Goal: Information Seeking & Learning: Learn about a topic

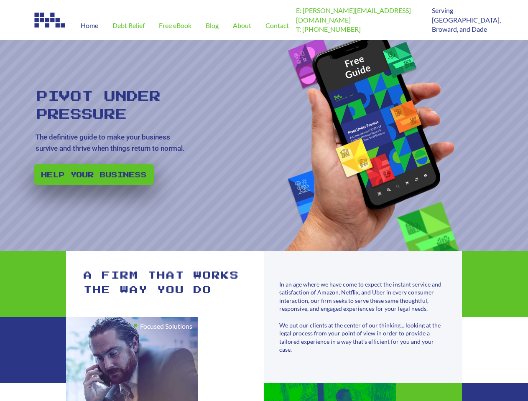
click at [264, 201] on rs-slide "Pivot Under Pressure The definitive guide to make your business survive and thr…" at bounding box center [264, 145] width 528 height 211
click at [264, 146] on rs-slide "Pivot Under Pressure The definitive guide to make your business survive and thr…" at bounding box center [264, 145] width 528 height 211
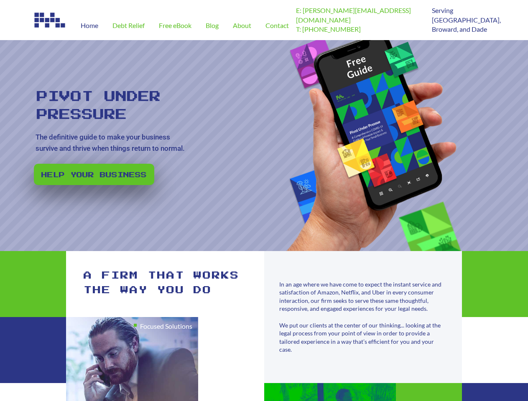
click at [264, 201] on rs-slide "Pivot Under Pressure The definitive guide to make your business survive and thr…" at bounding box center [264, 145] width 528 height 211
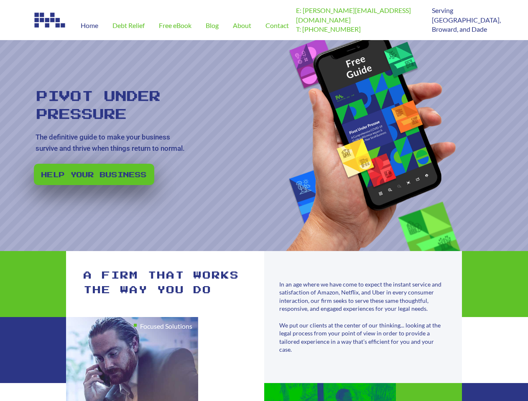
click at [264, 146] on rs-slide "Pivot Under Pressure The definitive guide to make your business survive and thr…" at bounding box center [264, 145] width 528 height 211
